Goal: Information Seeking & Learning: Check status

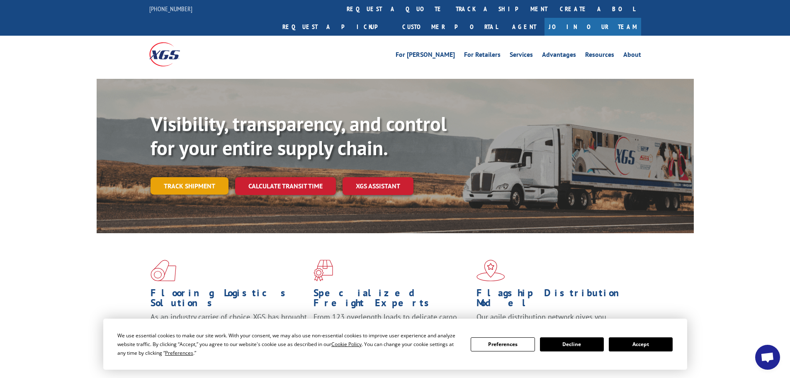
click at [164, 177] on link "Track shipment" at bounding box center [189, 185] width 78 height 17
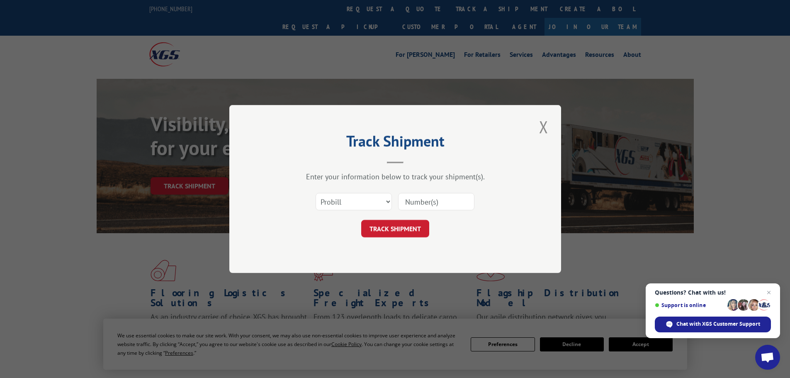
click at [423, 207] on input at bounding box center [436, 201] width 76 height 17
paste input "17153253"
type input "17153253"
click at [415, 227] on button "TRACK SHIPMENT" at bounding box center [395, 228] width 68 height 17
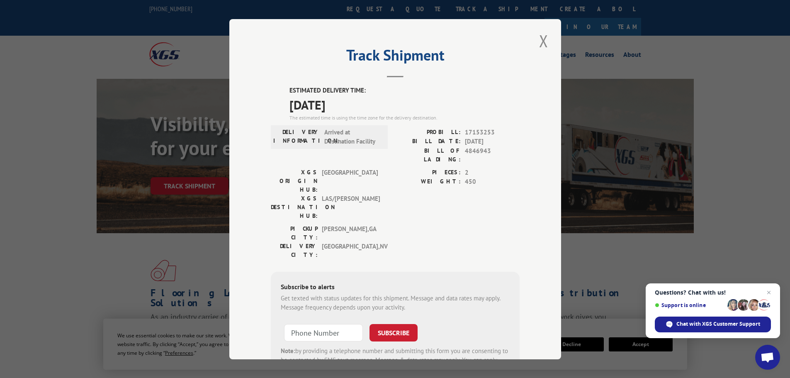
drag, startPoint x: 537, startPoint y: 47, endPoint x: 533, endPoint y: 49, distance: 4.5
click at [537, 46] on button "Close modal" at bounding box center [543, 40] width 14 height 23
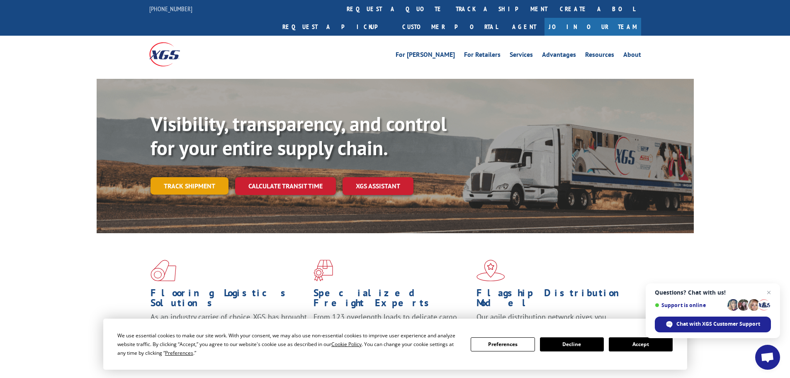
click at [199, 177] on link "Track shipment" at bounding box center [189, 185] width 78 height 17
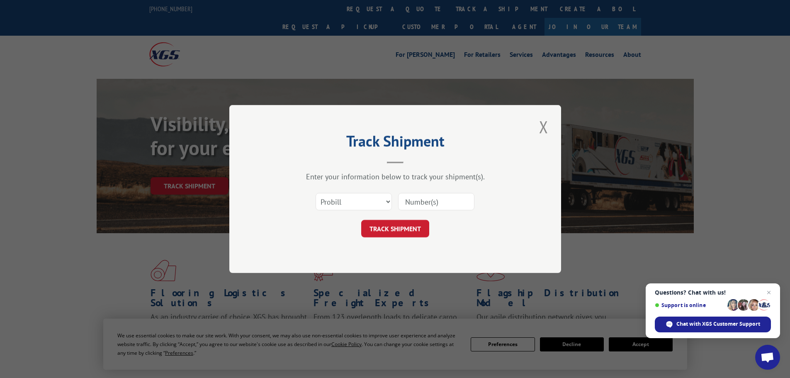
click at [454, 194] on input at bounding box center [436, 201] width 76 height 17
paste input "16754494"
type input "16754494"
click at [415, 235] on button "TRACK SHIPMENT" at bounding box center [395, 228] width 68 height 17
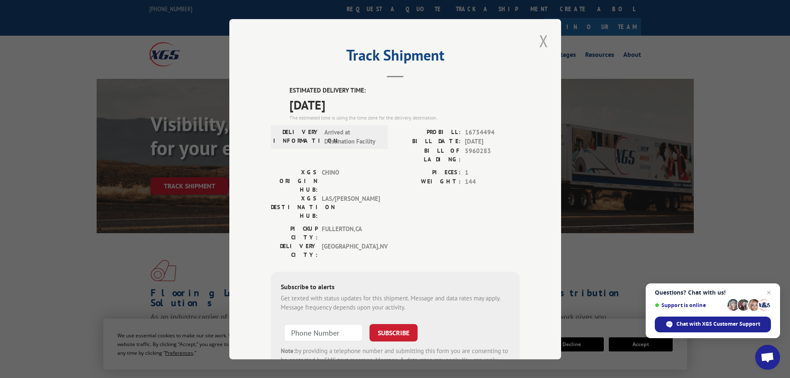
click at [542, 42] on button "Close modal" at bounding box center [543, 40] width 14 height 23
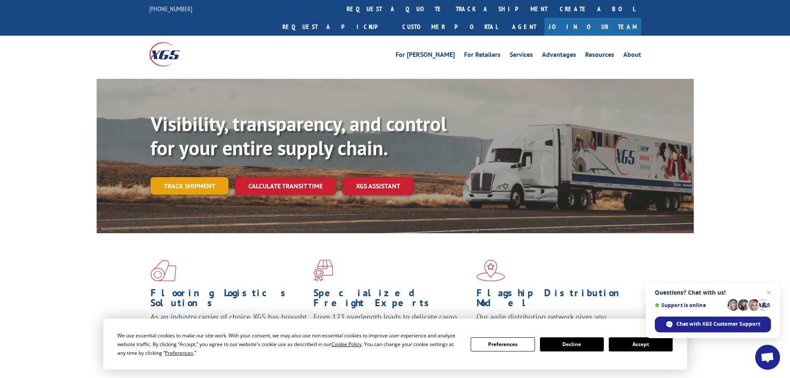
click at [204, 177] on link "Track shipment" at bounding box center [189, 185] width 78 height 17
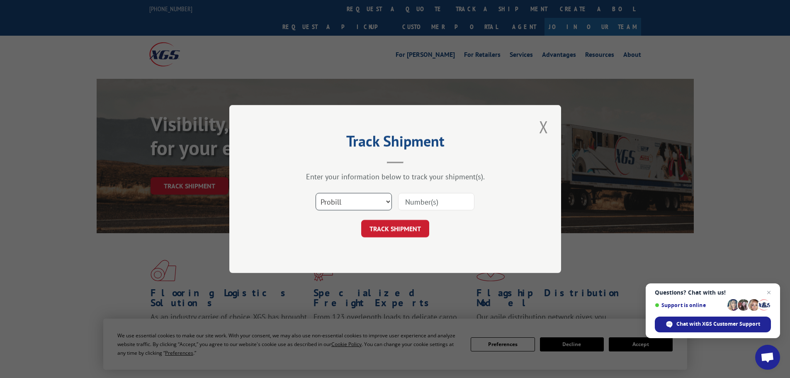
click at [364, 200] on select "Select category... Probill BOL PO" at bounding box center [353, 201] width 76 height 17
select select "bol"
click at [315, 193] on select "Select category... Probill BOL PO" at bounding box center [353, 201] width 76 height 17
click at [434, 201] on input at bounding box center [436, 201] width 76 height 17
paste input "5960283"
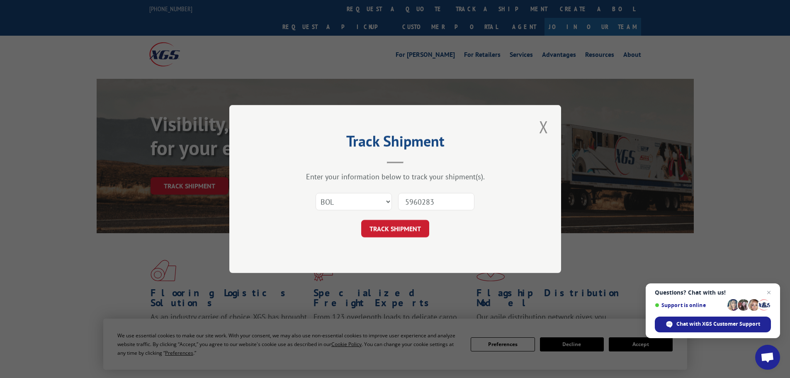
type input "5960283"
click at [396, 238] on div "Track Shipment Enter your information below to track your shipment(s). Select c…" at bounding box center [395, 189] width 332 height 168
click at [393, 233] on button "TRACK SHIPMENT" at bounding box center [395, 228] width 68 height 17
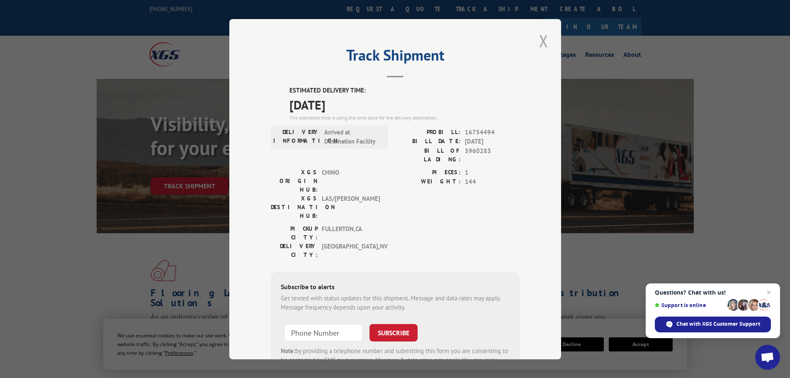
drag, startPoint x: 537, startPoint y: 44, endPoint x: 442, endPoint y: 76, distance: 100.7
click at [537, 44] on button "Close modal" at bounding box center [543, 40] width 14 height 23
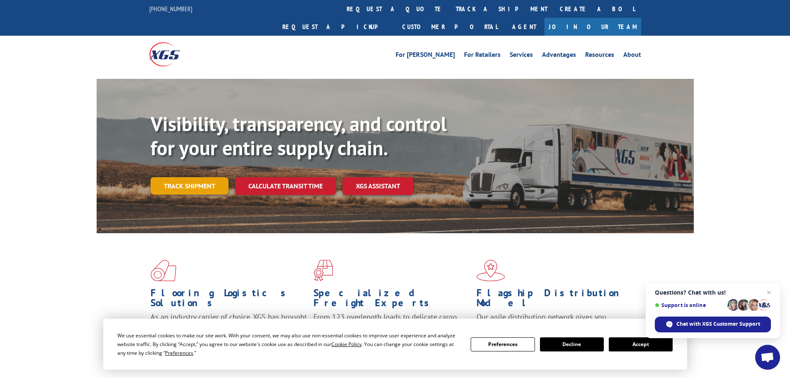
click at [185, 177] on link "Track shipment" at bounding box center [189, 185] width 78 height 17
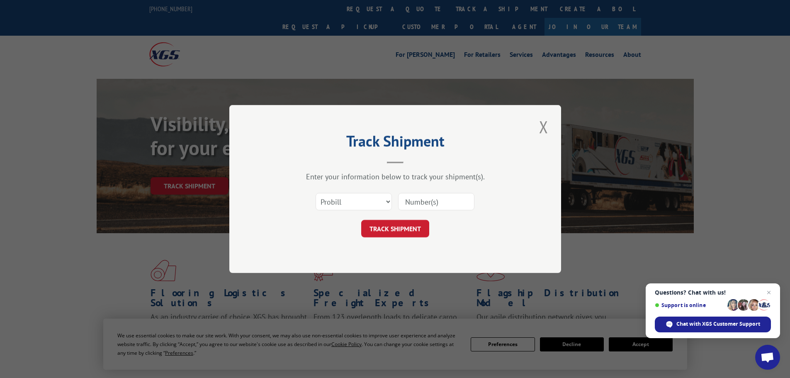
click at [430, 209] on input at bounding box center [436, 201] width 76 height 17
paste input "16754495"
type input "16754495"
click at [417, 235] on button "TRACK SHIPMENT" at bounding box center [395, 228] width 68 height 17
